Goal: Information Seeking & Learning: Learn about a topic

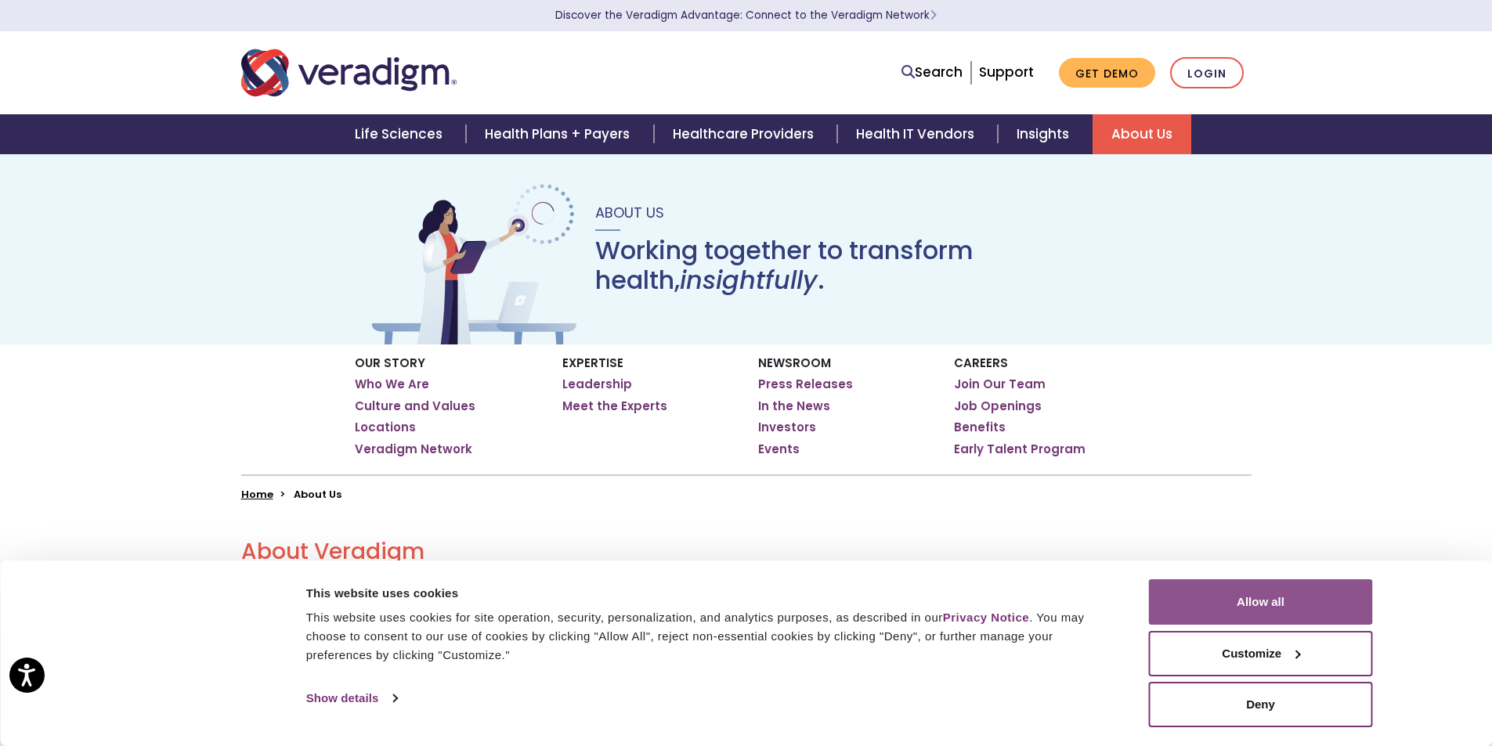
click at [1225, 615] on button "Allow all" at bounding box center [1261, 601] width 224 height 45
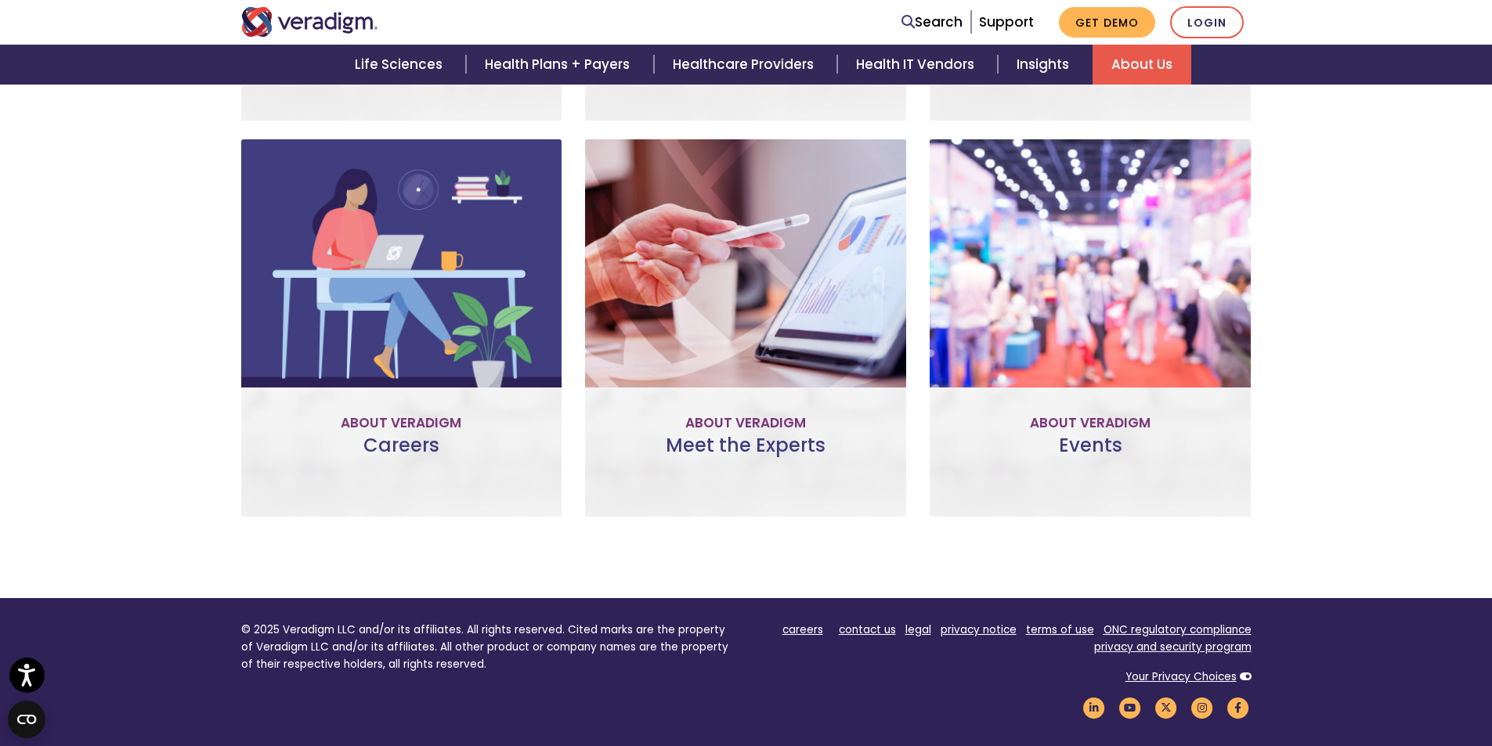
scroll to position [932, 0]
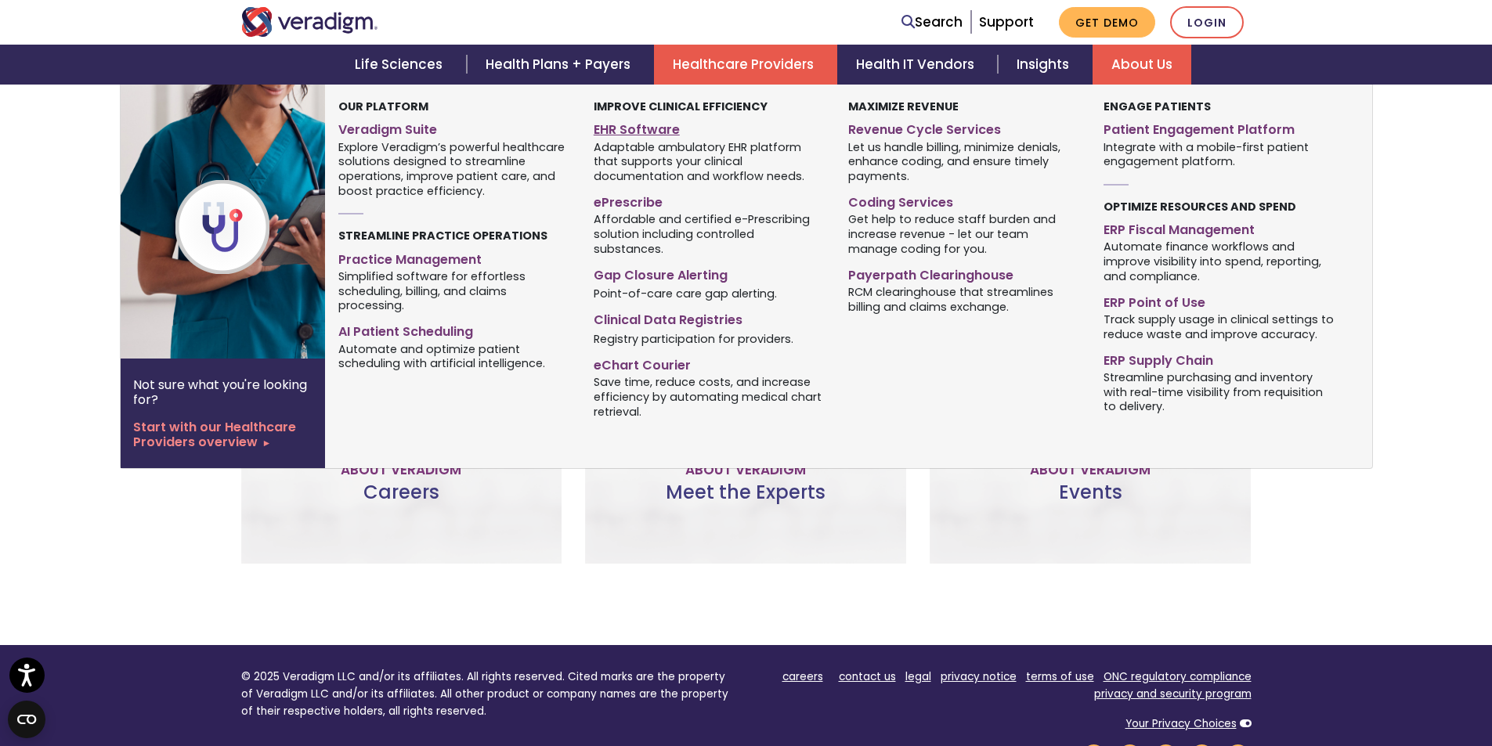
click at [615, 136] on link "EHR Software" at bounding box center [708, 127] width 231 height 23
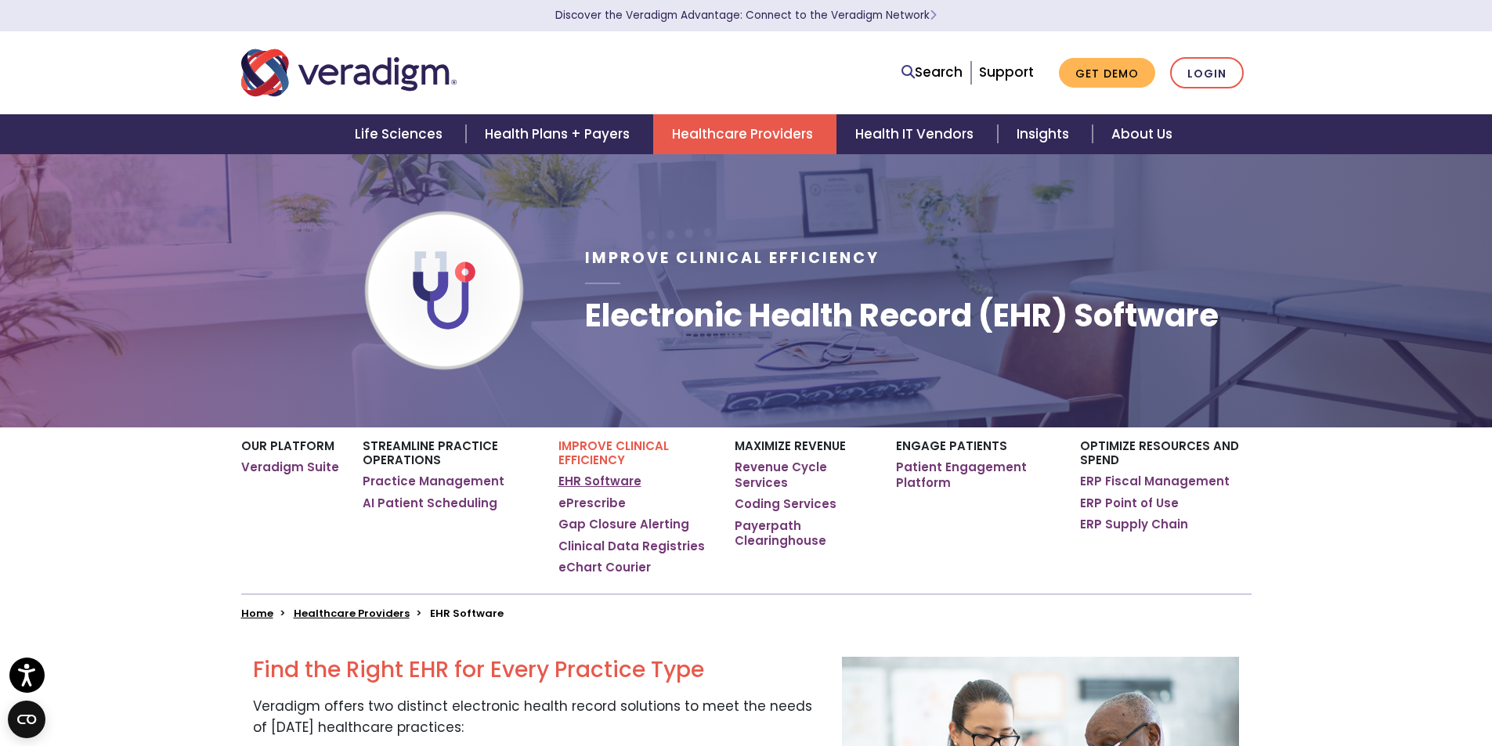
click at [611, 484] on link "EHR Software" at bounding box center [599, 482] width 83 height 16
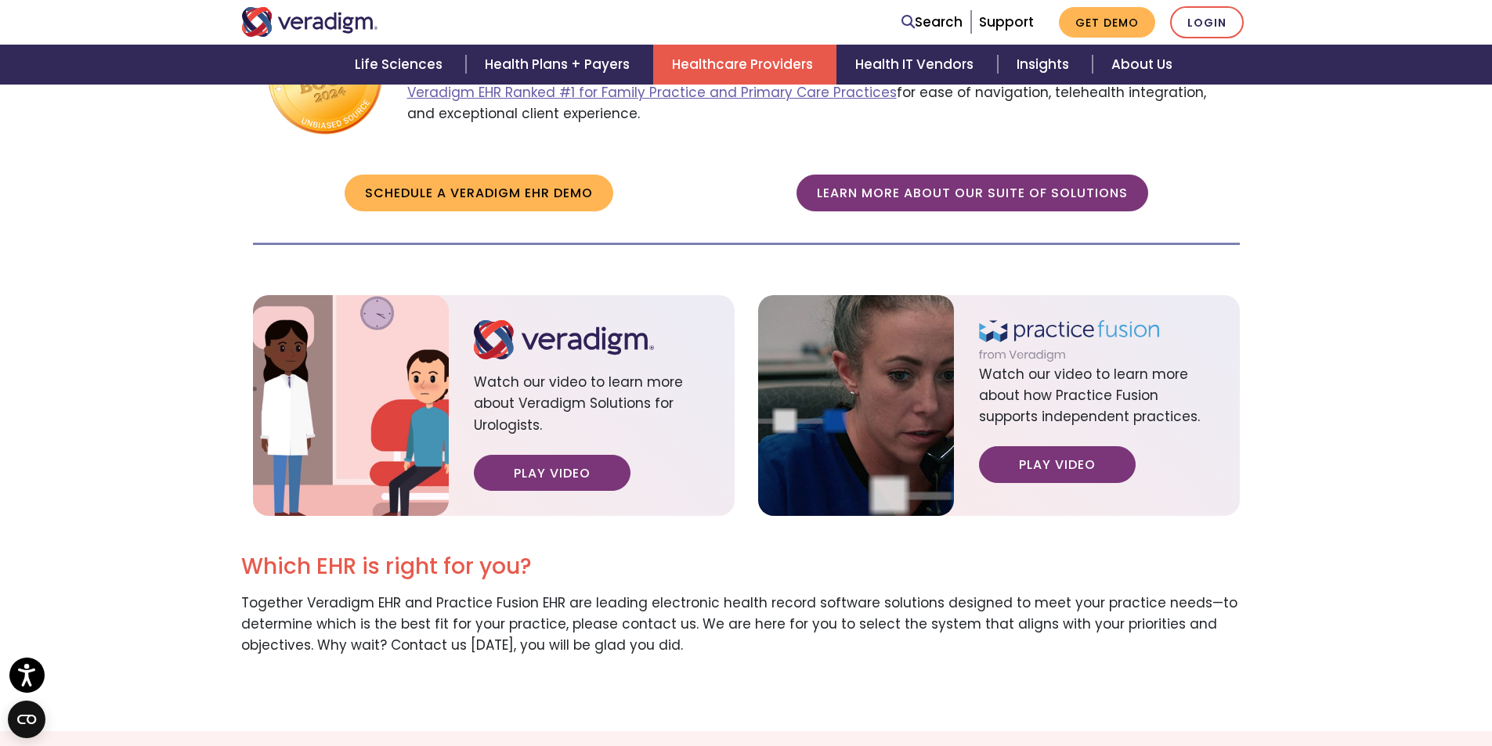
scroll to position [1879, 0]
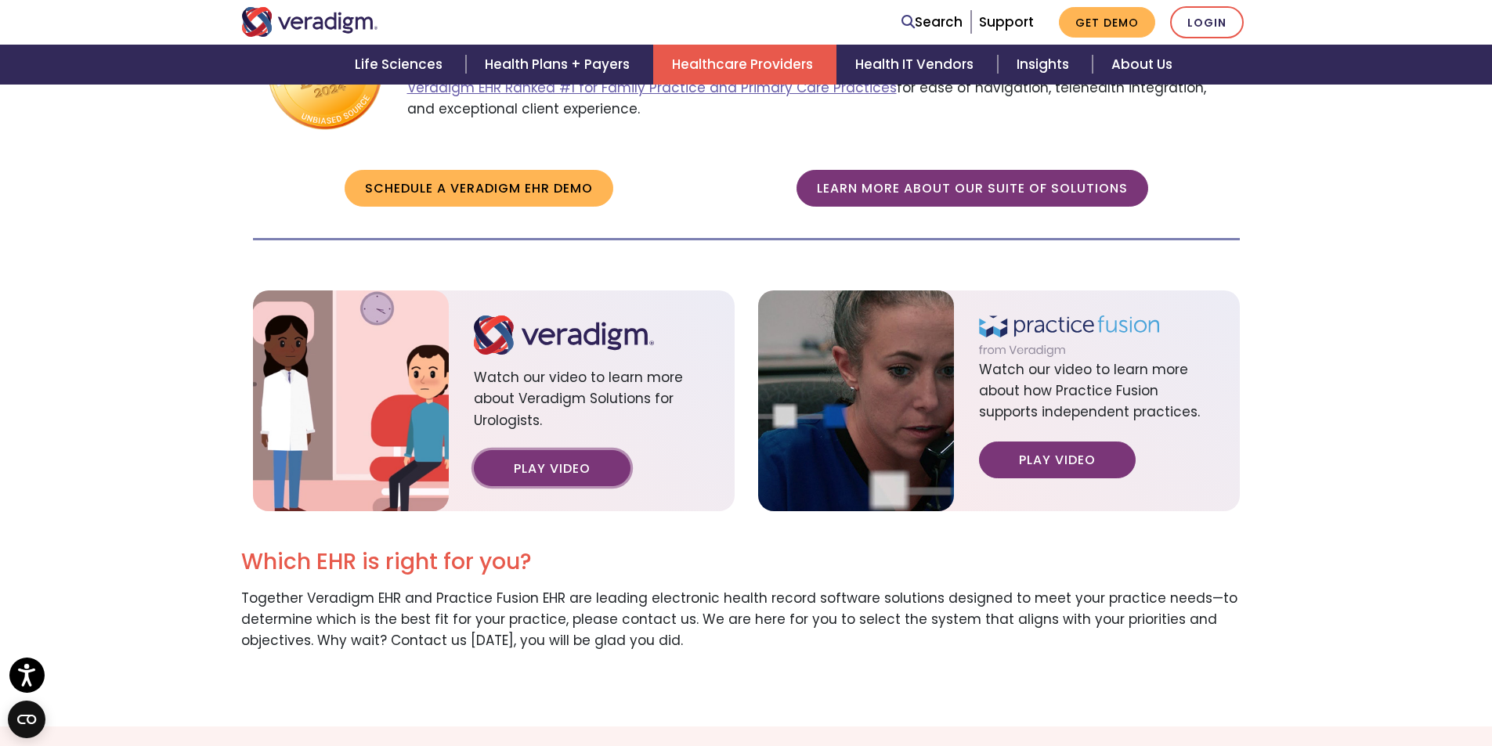
click at [568, 453] on link "Play Video" at bounding box center [552, 468] width 157 height 36
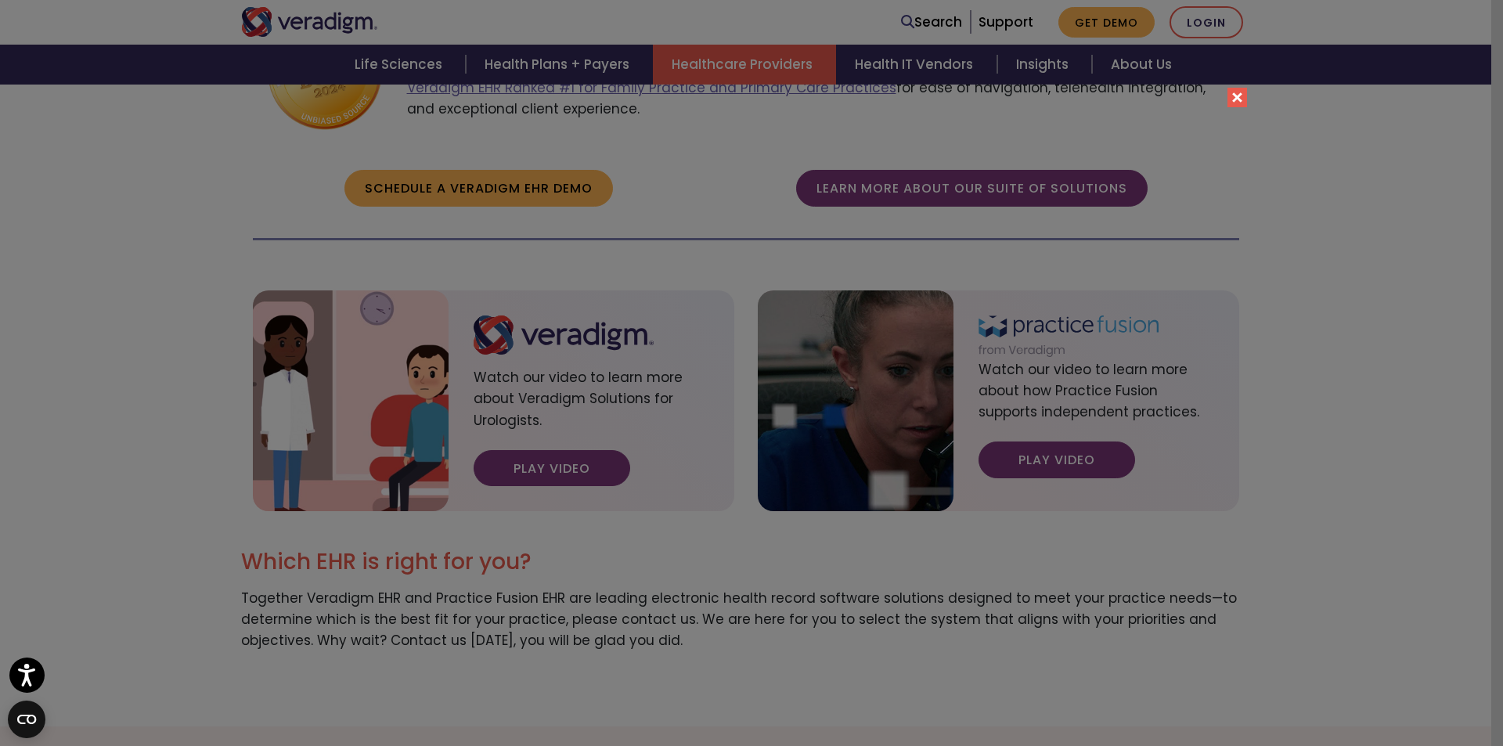
click at [1248, 96] on div "Please accept marketing-cookies to watch this video." at bounding box center [751, 373] width 1503 height 746
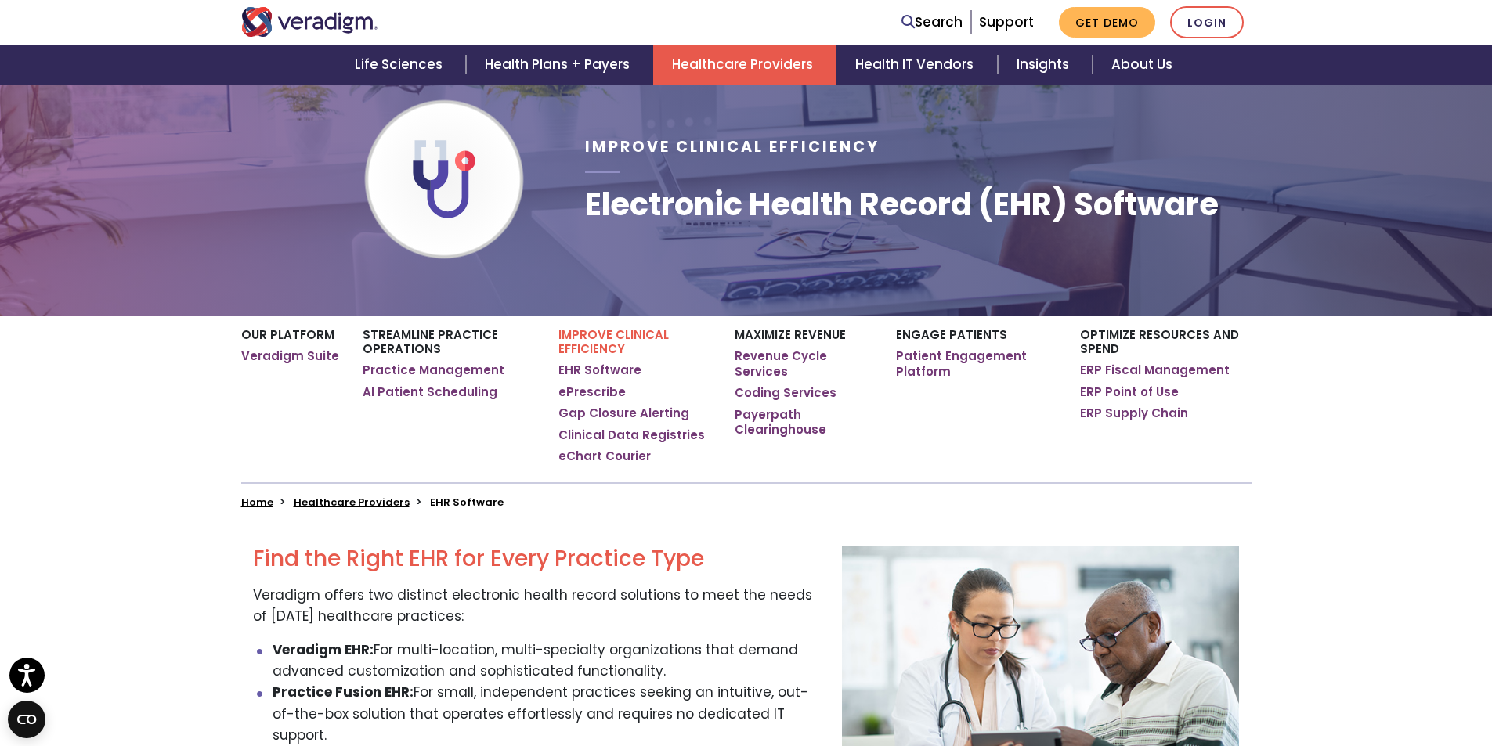
scroll to position [157, 0]
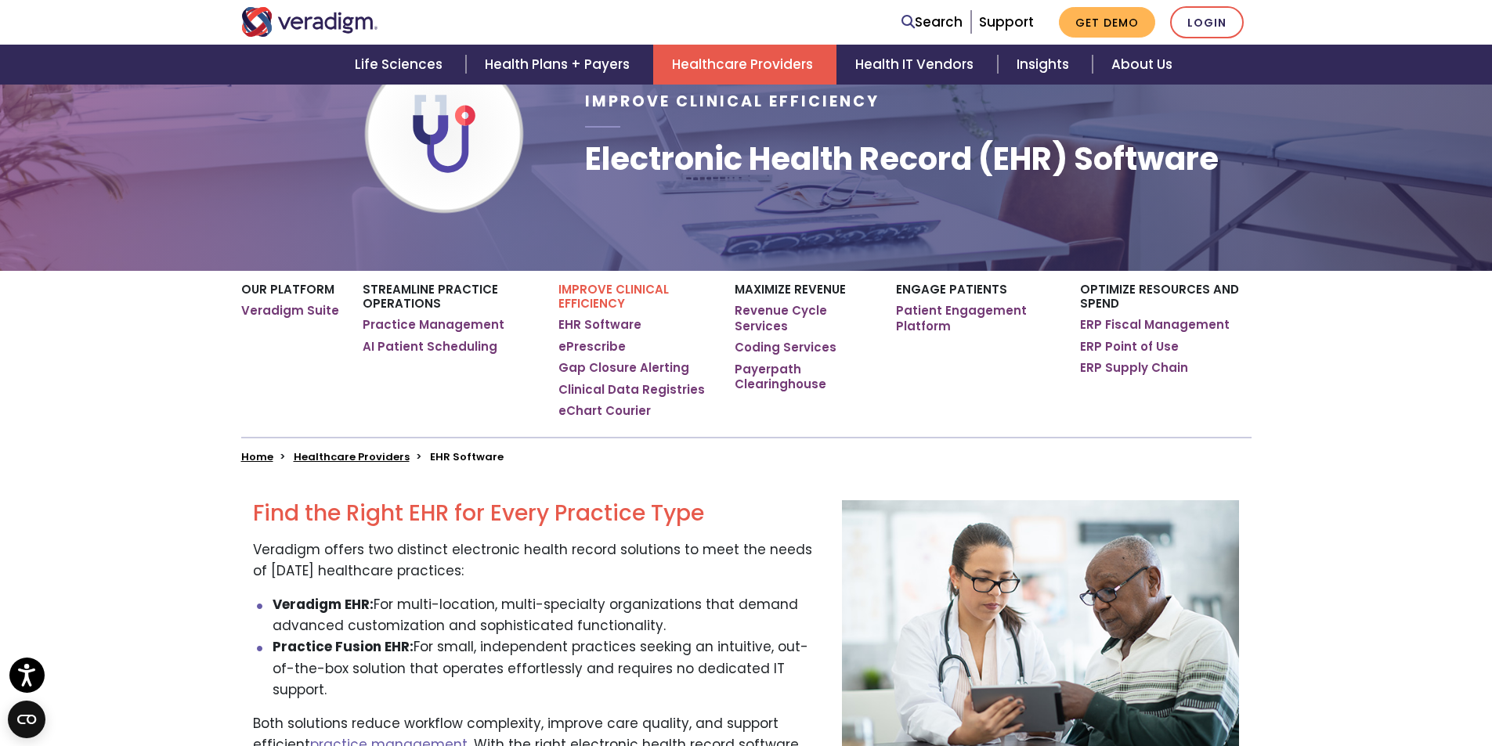
click at [348, 601] on strong "Veradigm EHR:" at bounding box center [322, 604] width 101 height 19
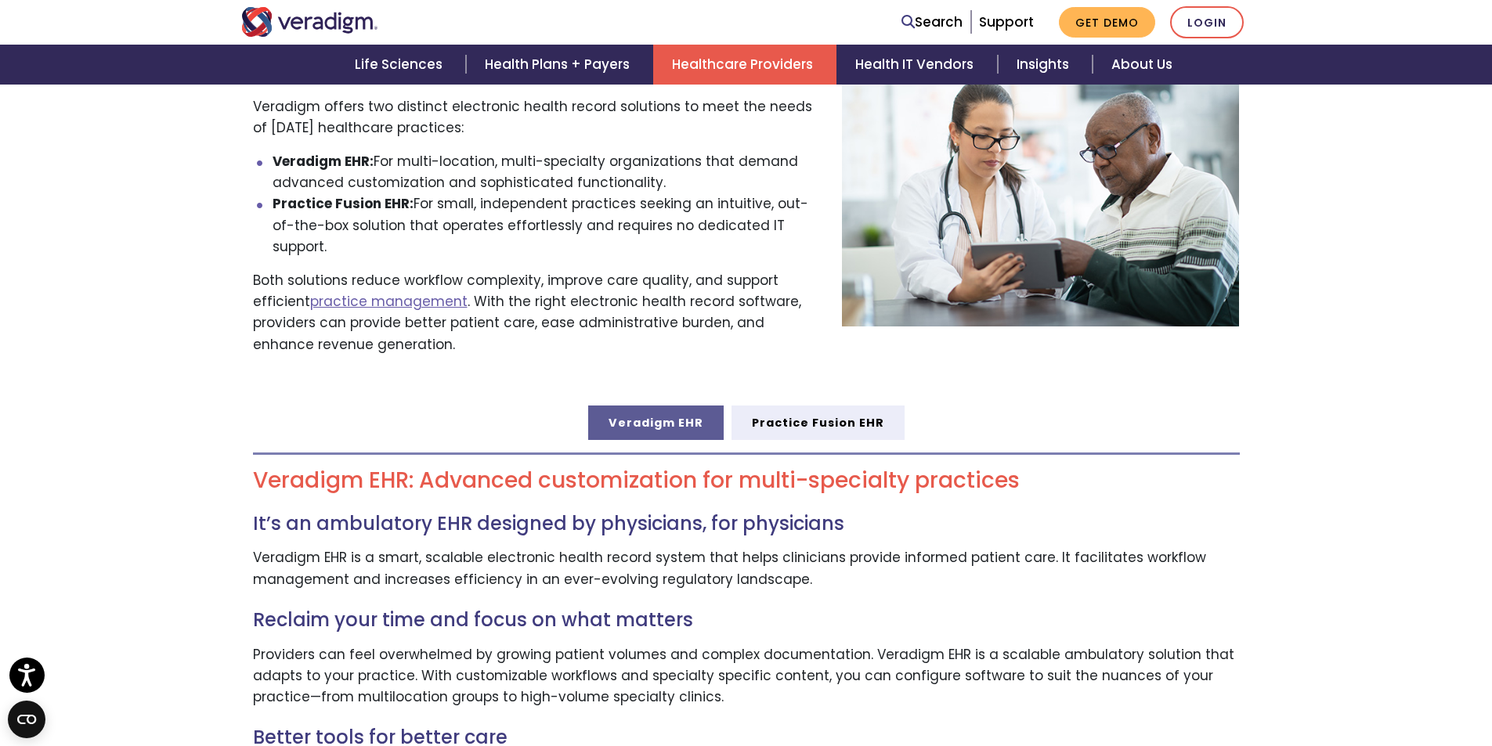
scroll to position [626, 0]
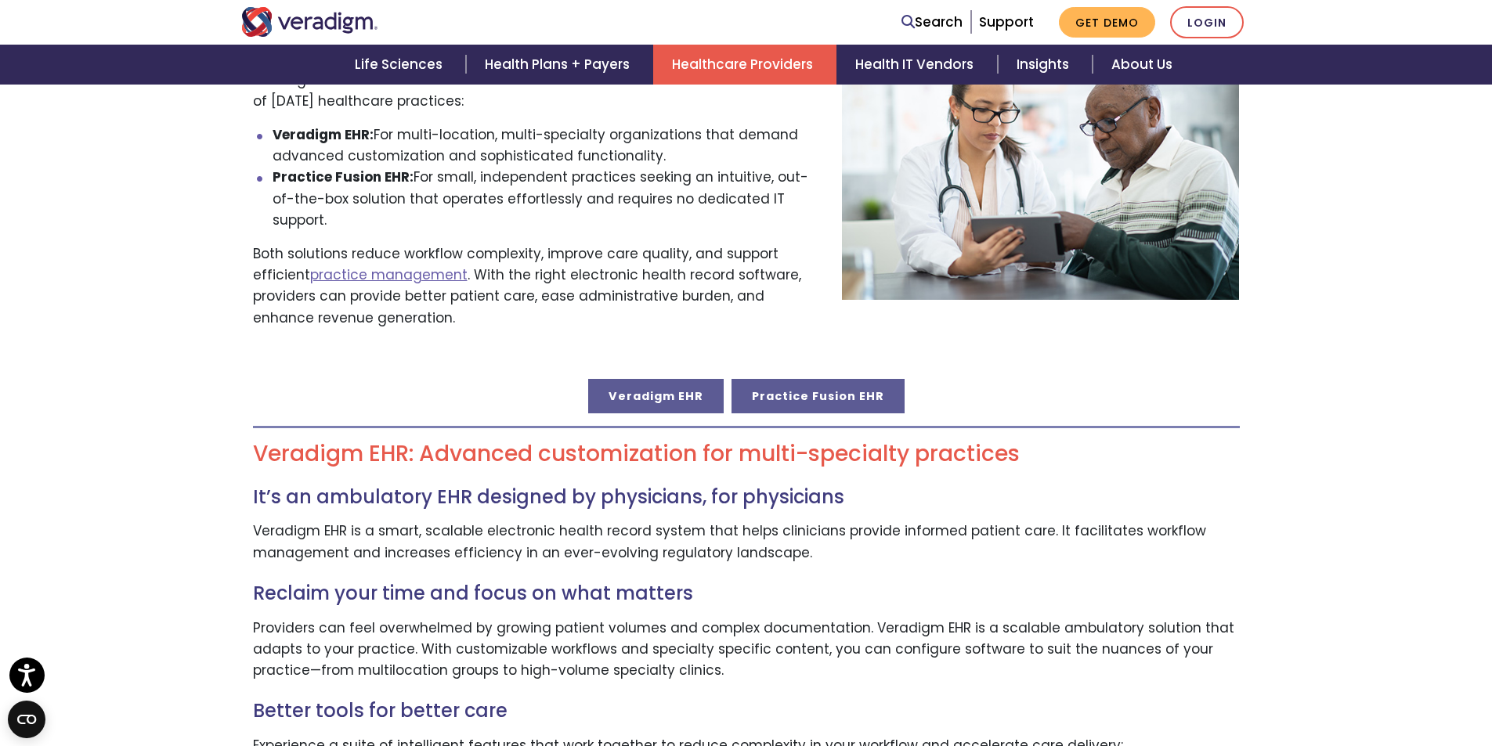
click at [788, 379] on link "Practice Fusion EHR" at bounding box center [817, 396] width 173 height 34
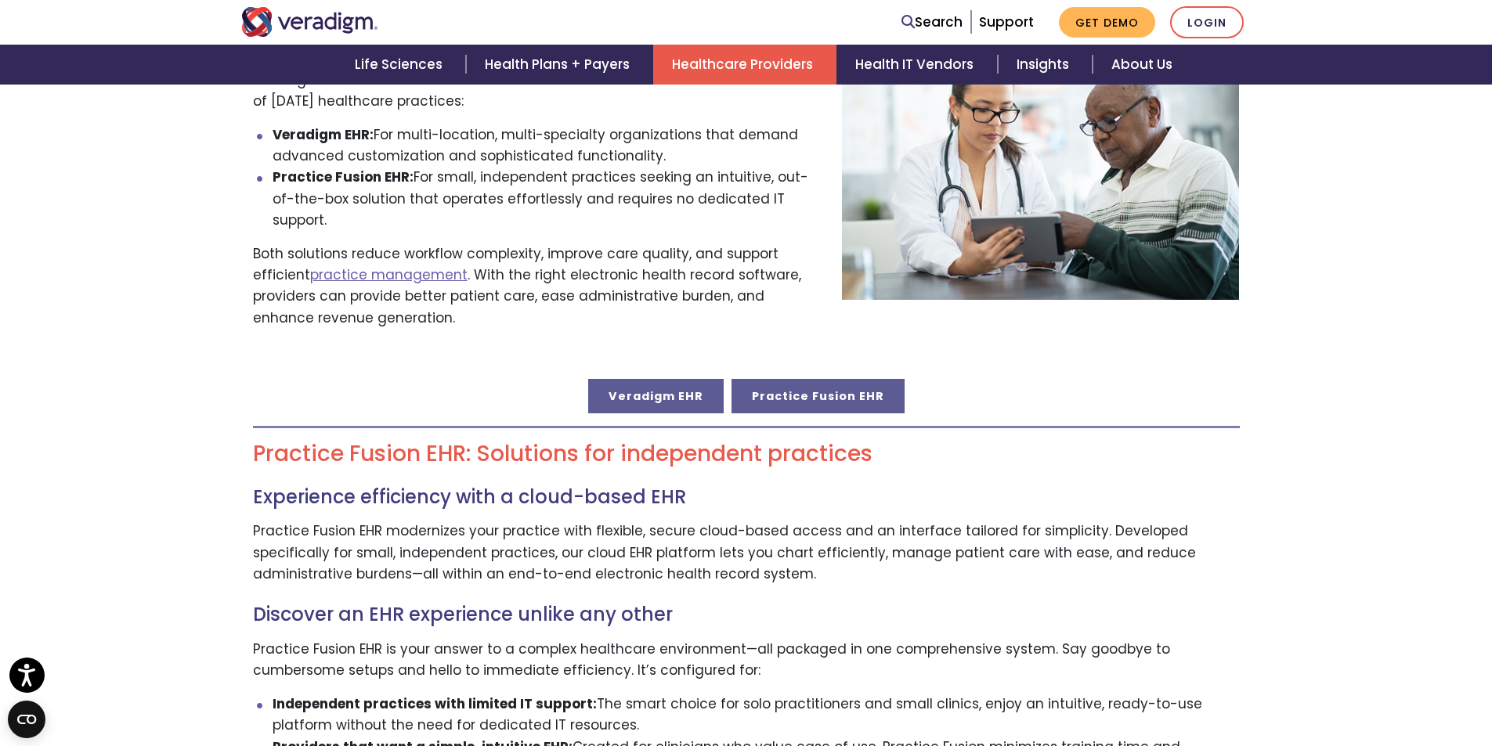
click at [679, 381] on link "Veradigm EHR" at bounding box center [655, 396] width 135 height 34
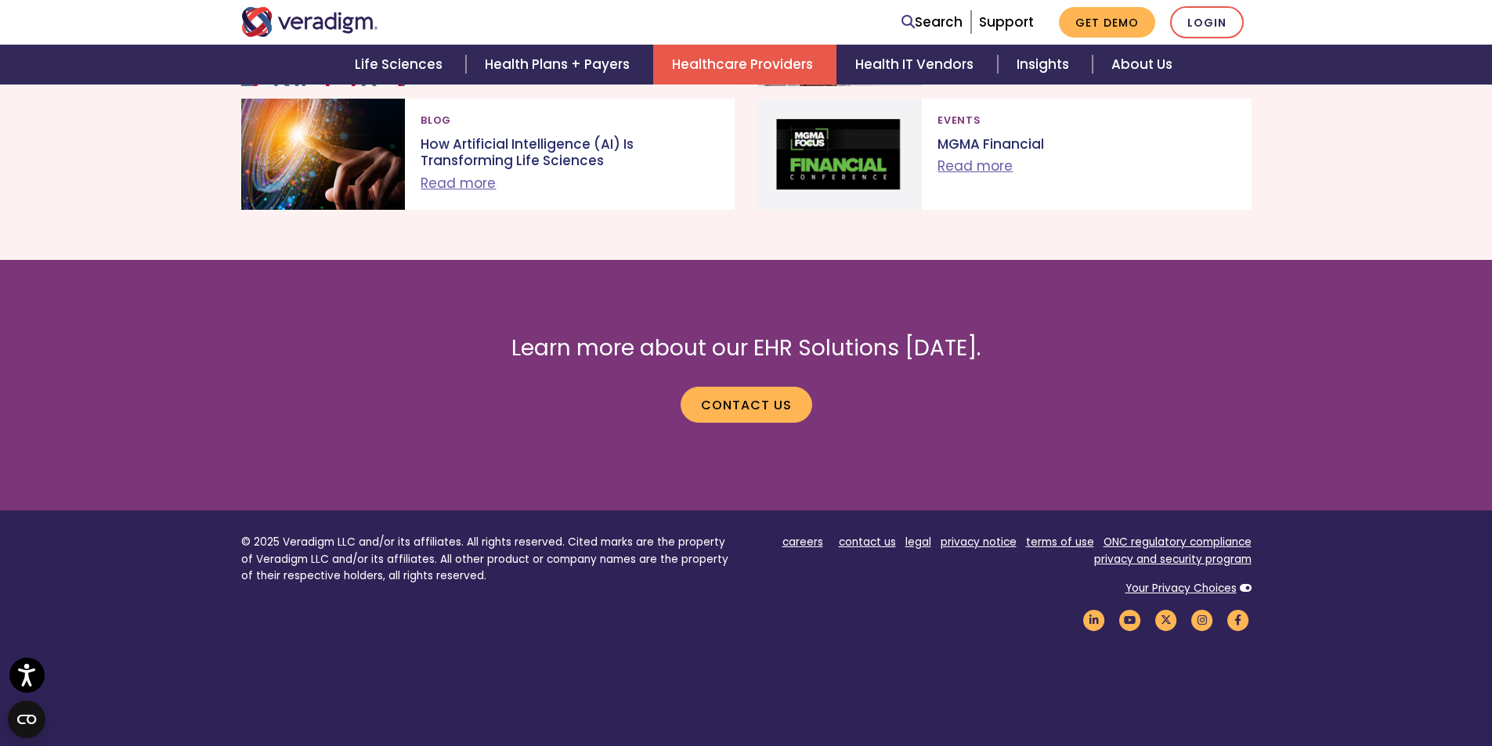
scroll to position [2933, 0]
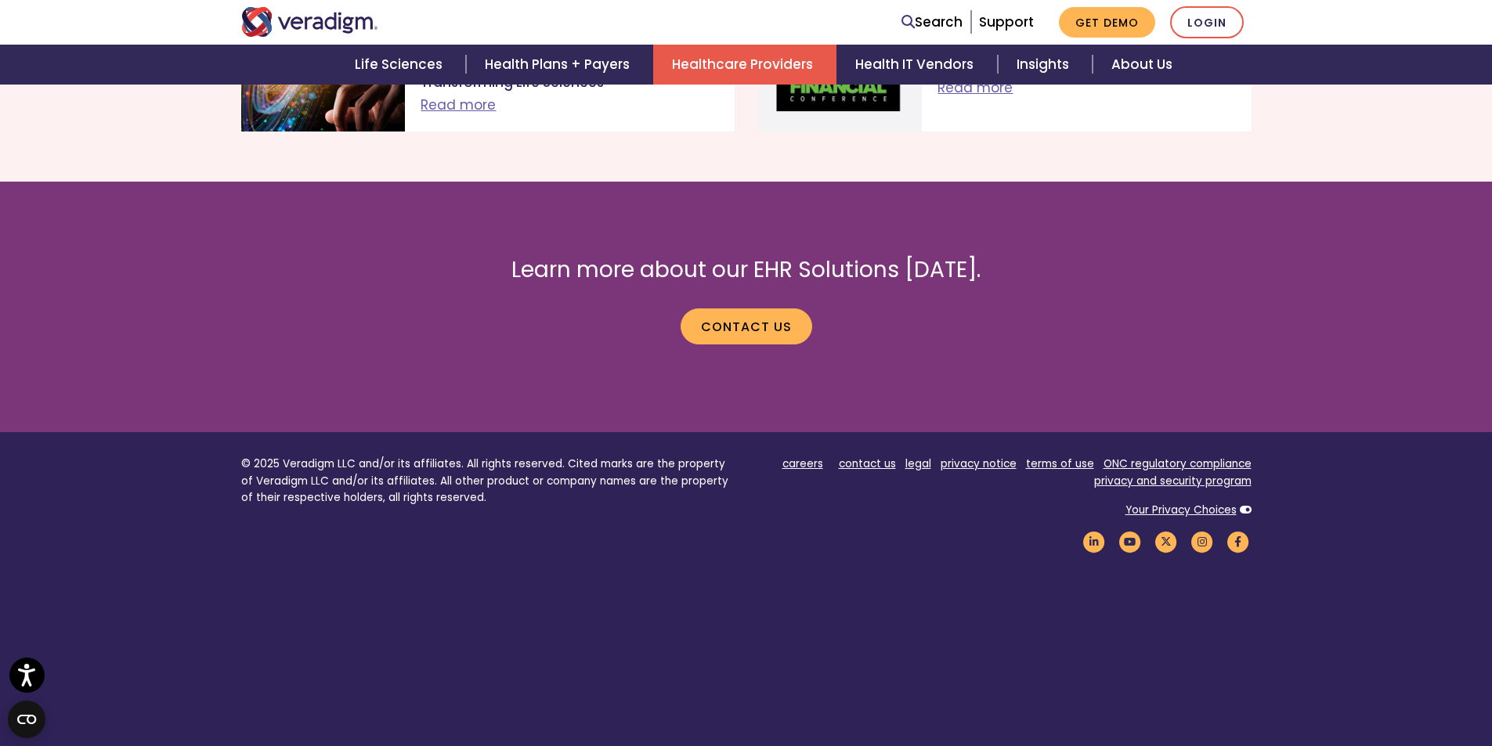
click at [1400, 464] on footer "© 2025 Veradigm LLC and/or its affiliates. All rights reserved. Cited marks are…" at bounding box center [746, 596] width 1492 height 329
